Goal: Information Seeking & Learning: Learn about a topic

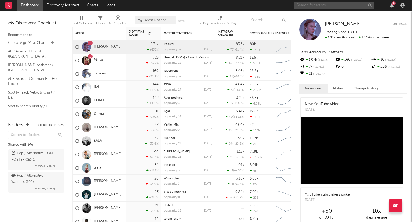
click at [313, 7] on input "text" at bounding box center [334, 5] width 80 height 7
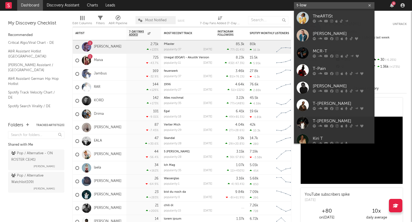
type input "t-low"
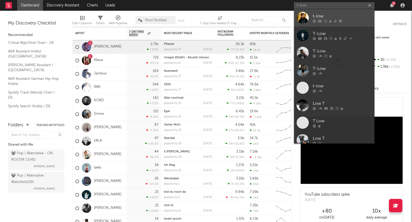
click at [326, 22] on icon at bounding box center [325, 20] width 3 height 3
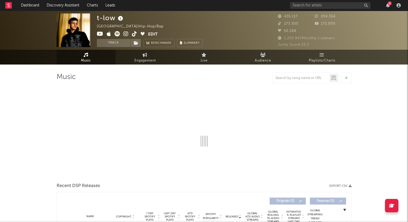
select select "6m"
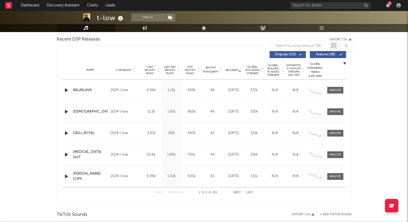
scroll to position [188, 0]
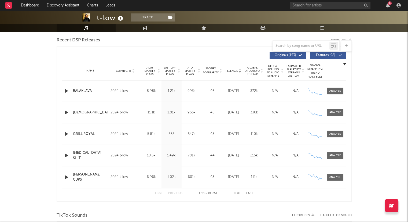
click at [240, 192] on button "Next" at bounding box center [237, 193] width 8 height 3
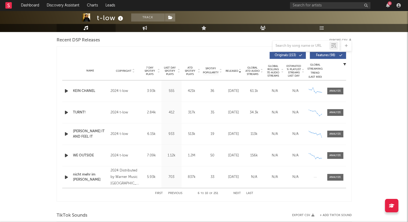
click at [237, 192] on button "Next" at bounding box center [237, 193] width 8 height 3
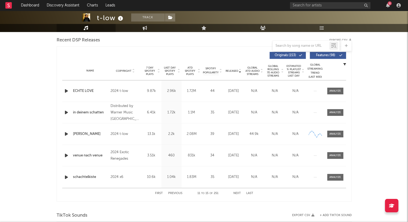
click at [237, 192] on button "Next" at bounding box center [237, 193] width 8 height 3
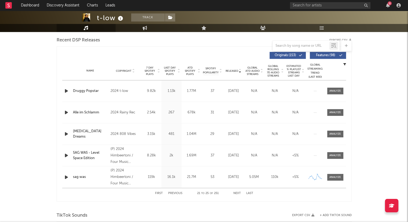
click at [237, 192] on button "Next" at bounding box center [237, 193] width 8 height 3
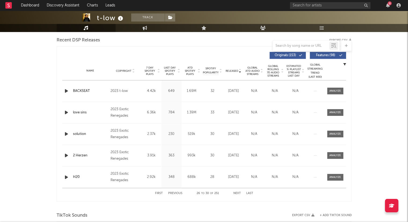
click at [237, 192] on button "Next" at bounding box center [237, 193] width 8 height 3
click at [235, 193] on button "Next" at bounding box center [237, 193] width 8 height 3
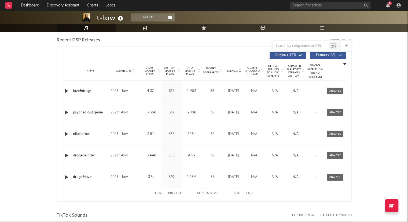
click at [235, 193] on button "Next" at bounding box center [237, 193] width 8 height 3
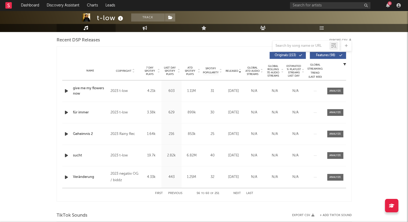
click at [199, 72] on icon at bounding box center [199, 72] width 3 height 2
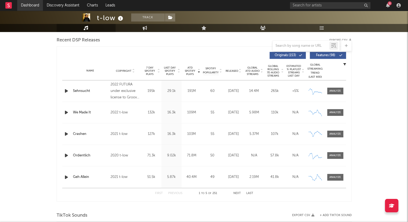
click at [37, 7] on link "Dashboard" at bounding box center [30, 5] width 26 height 11
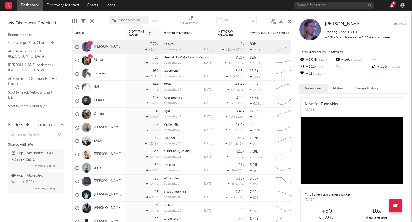
click at [96, 88] on link "RAR" at bounding box center [97, 87] width 6 height 5
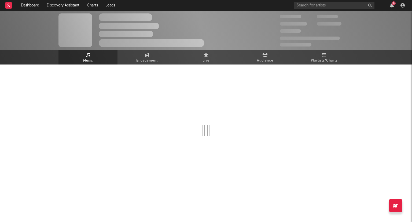
select select "6m"
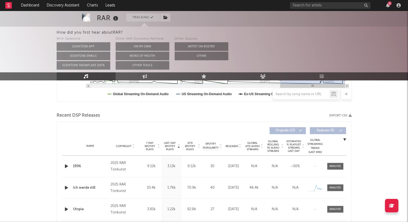
scroll to position [215, 0]
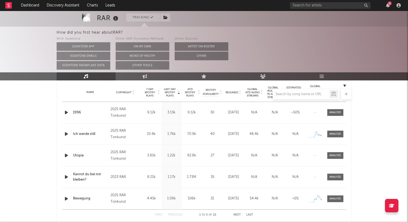
click at [241, 90] on div at bounding box center [204, 94] width 295 height 11
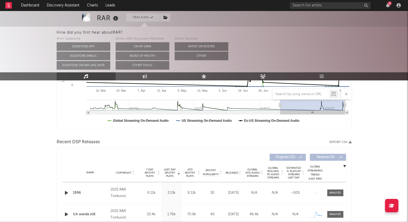
scroll to position [134, 0]
click at [240, 171] on icon at bounding box center [240, 172] width 3 height 2
click at [239, 169] on div "Name Copyright Label Album Names Composer Names 7 Day Spotify Plays Last Day Sp…" at bounding box center [204, 172] width 284 height 19
click at [240, 170] on div "Name Copyright Label Album Names Composer Names 7 Day Spotify Plays Last Day Sp…" at bounding box center [204, 172] width 284 height 19
click at [240, 171] on icon at bounding box center [240, 172] width 3 height 2
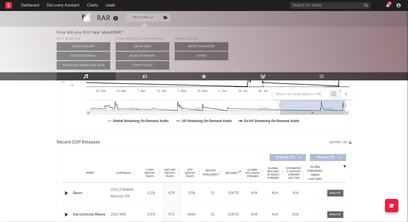
click at [240, 171] on icon at bounding box center [240, 172] width 3 height 2
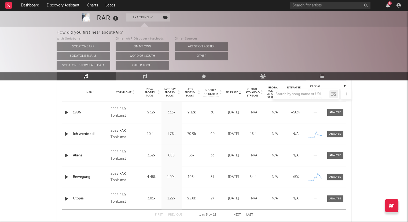
scroll to position [241, 0]
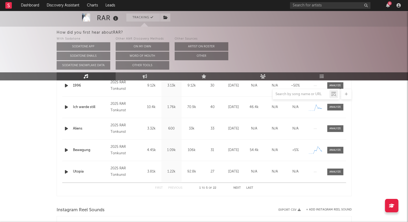
click at [238, 186] on button "Next" at bounding box center [237, 187] width 8 height 3
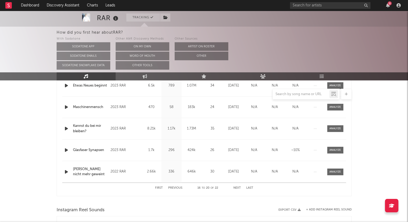
click at [238, 186] on button "Next" at bounding box center [237, 187] width 8 height 3
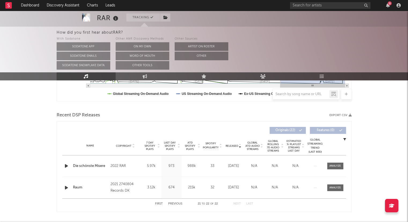
scroll to position [161, 0]
click at [240, 142] on div "Name Copyright Label Album Names Composer Names 7 Day Spotify Plays Last Day Sp…" at bounding box center [204, 146] width 284 height 19
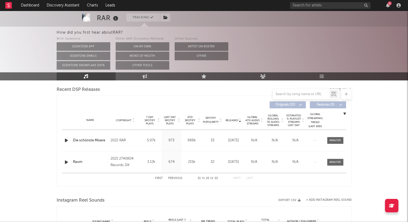
scroll to position [188, 0]
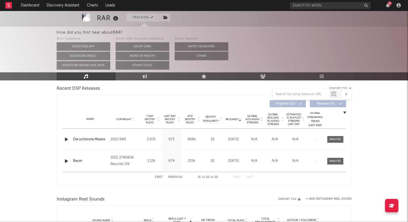
click at [180, 176] on button "Previous" at bounding box center [175, 176] width 14 height 3
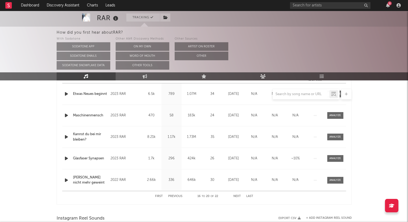
scroll to position [241, 0]
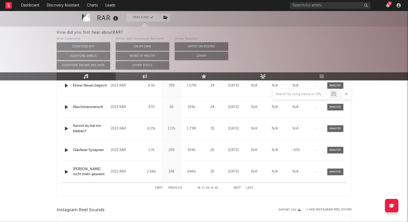
click at [181, 189] on button "Previous" at bounding box center [175, 187] width 14 height 3
click at [178, 189] on div "First Previous 11 to 15 of 22 Next Last" at bounding box center [204, 187] width 98 height 10
click at [178, 188] on button "Previous" at bounding box center [175, 187] width 14 height 3
click at [178, 186] on button "Previous" at bounding box center [175, 187] width 14 height 3
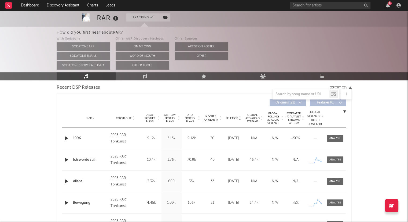
scroll to position [215, 0]
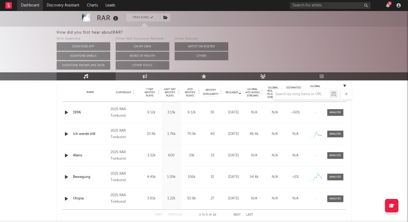
click at [27, 3] on link "Dashboard" at bounding box center [30, 5] width 26 height 11
